Goal: Transaction & Acquisition: Subscribe to service/newsletter

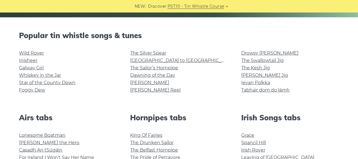
scroll to position [128, 0]
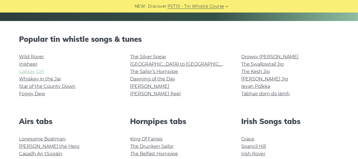
click at [39, 72] on link "Galway Girl" at bounding box center [31, 71] width 25 height 5
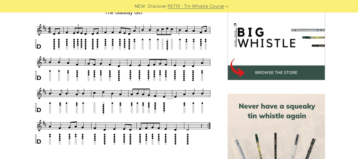
scroll to position [184, 0]
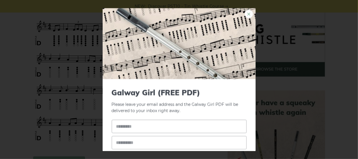
click at [245, 13] on link "×" at bounding box center [249, 14] width 9 height 9
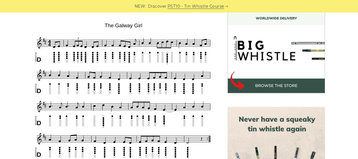
scroll to position [181, 0]
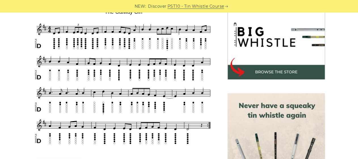
drag, startPoint x: 356, startPoint y: 46, endPoint x: 356, endPoint y: 50, distance: 4.0
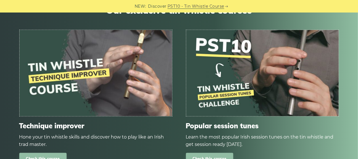
scroll to position [616, 0]
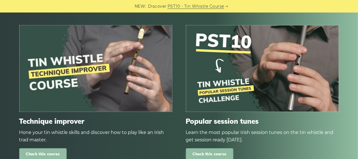
click at [42, 148] on link "Check this course" at bounding box center [42, 154] width 47 height 12
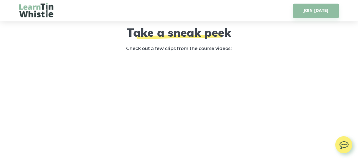
scroll to position [913, 0]
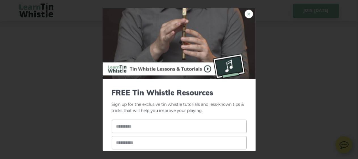
click at [245, 12] on link "×" at bounding box center [249, 14] width 9 height 9
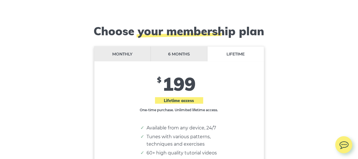
scroll to position [4640, 0]
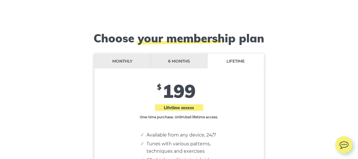
click at [125, 54] on li "Monthly" at bounding box center [122, 61] width 57 height 15
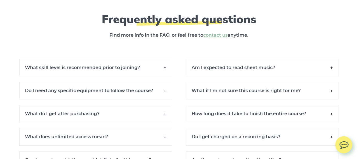
scroll to position [5176, 0]
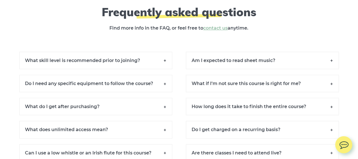
click at [165, 52] on h6 "What skill level is recommended prior to joining?" at bounding box center [95, 60] width 153 height 17
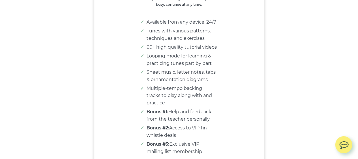
scroll to position [4756, 0]
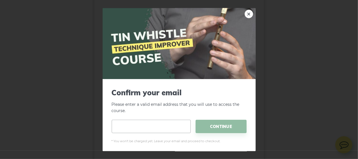
click at [165, 125] on input "email" at bounding box center [151, 126] width 79 height 13
type input "**********"
click at [224, 126] on span "CONTINUE" at bounding box center [221, 126] width 51 height 13
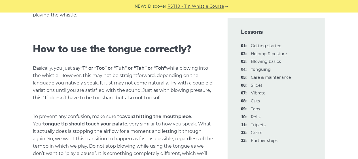
scroll to position [309, 0]
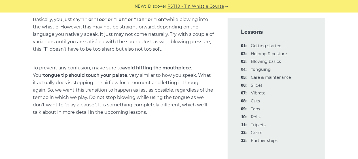
scroll to position [354, 0]
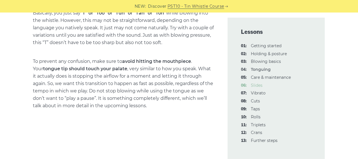
click at [254, 85] on link "06: Slides" at bounding box center [257, 85] width 12 height 5
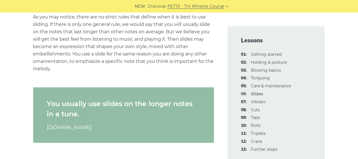
scroll to position [774, 0]
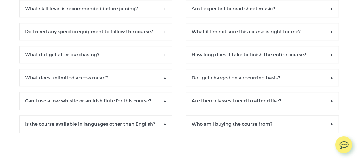
scroll to position [3679, 0]
